Goal: Find specific page/section: Find specific page/section

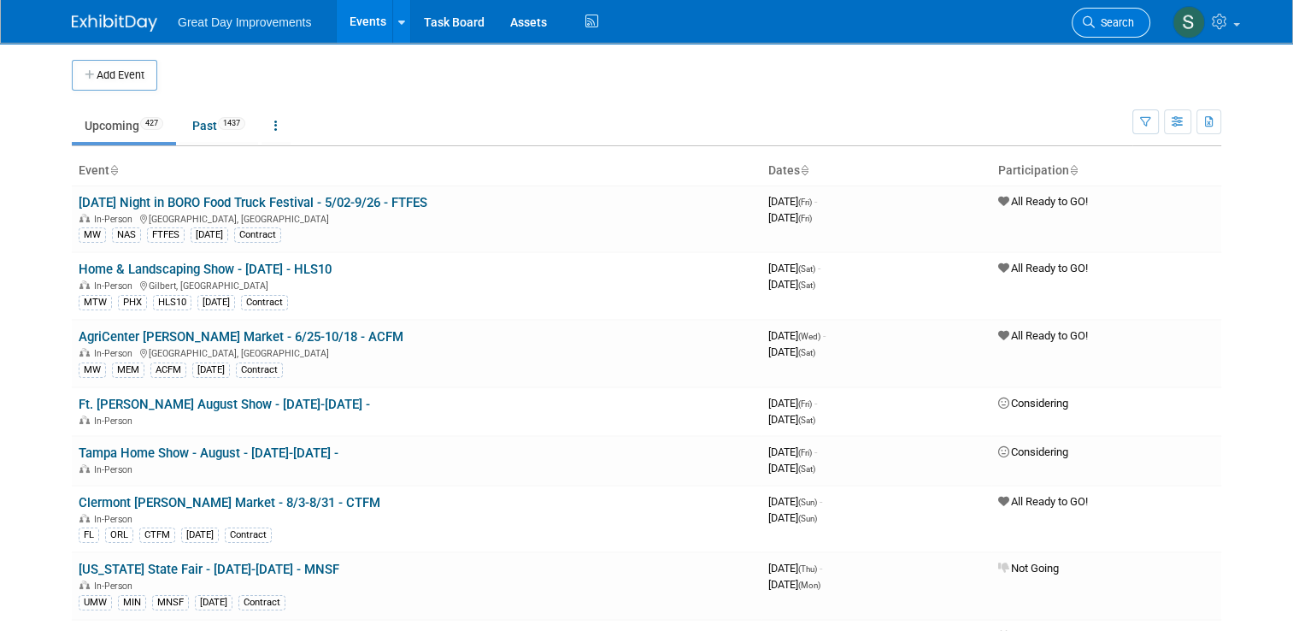
click at [1110, 9] on link "Search" at bounding box center [1111, 23] width 79 height 30
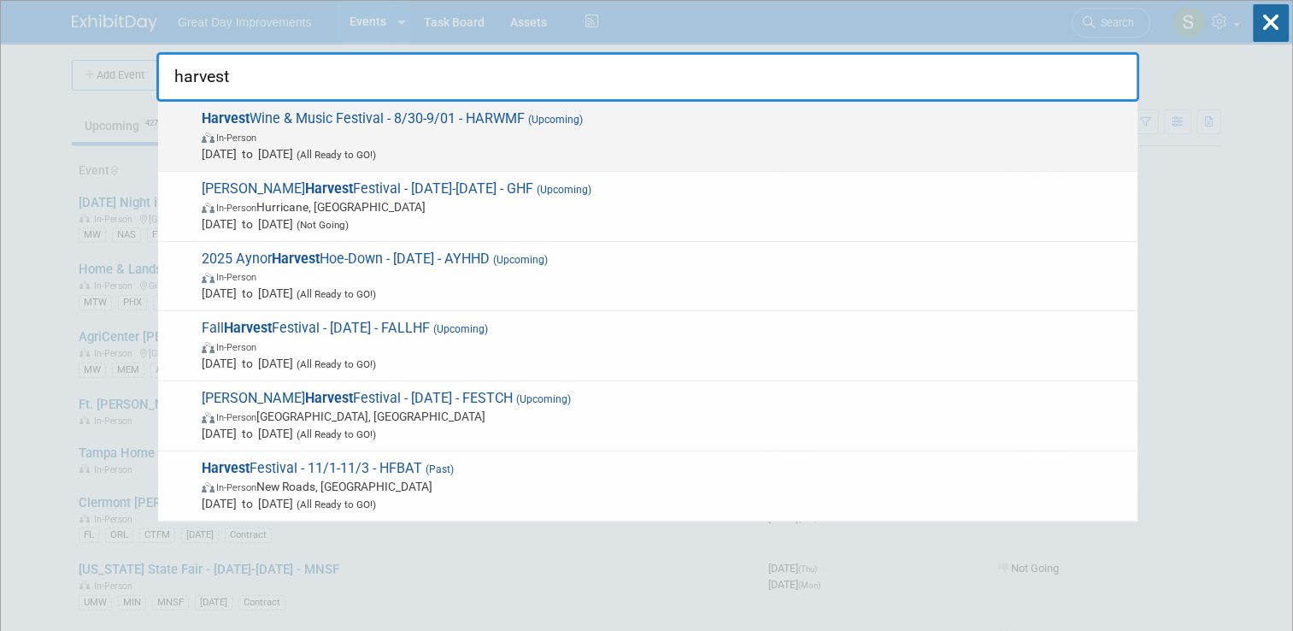
type input "harvest"
click at [749, 110] on span "Harvest Wine & Music Festival - 8/30-9/01 - HARWMF (Upcoming) In-Person [DATE] …" at bounding box center [663, 136] width 933 height 52
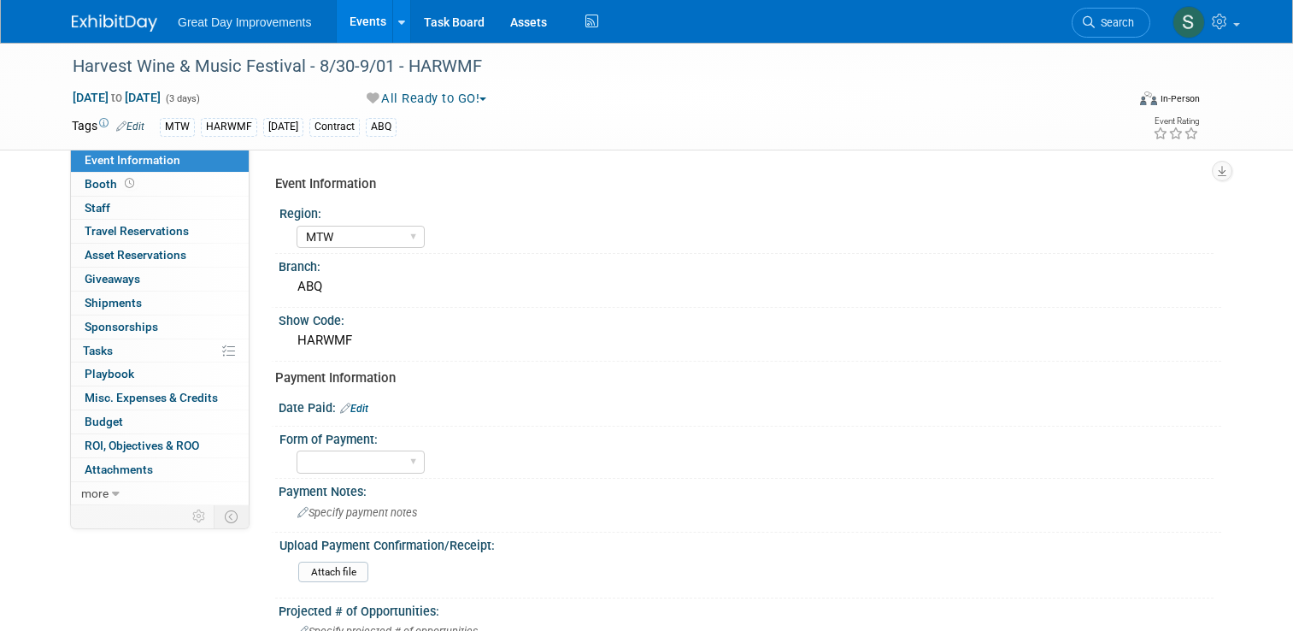
select select "MTW"
